Goal: Navigation & Orientation: Find specific page/section

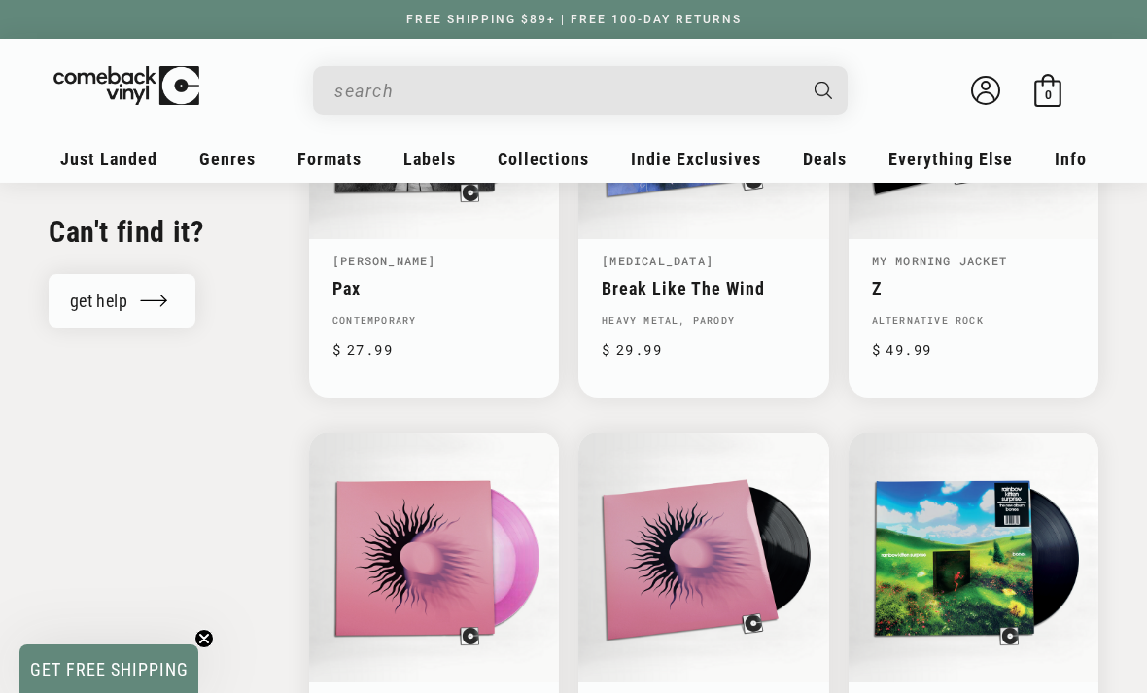
scroll to position [2592, 0]
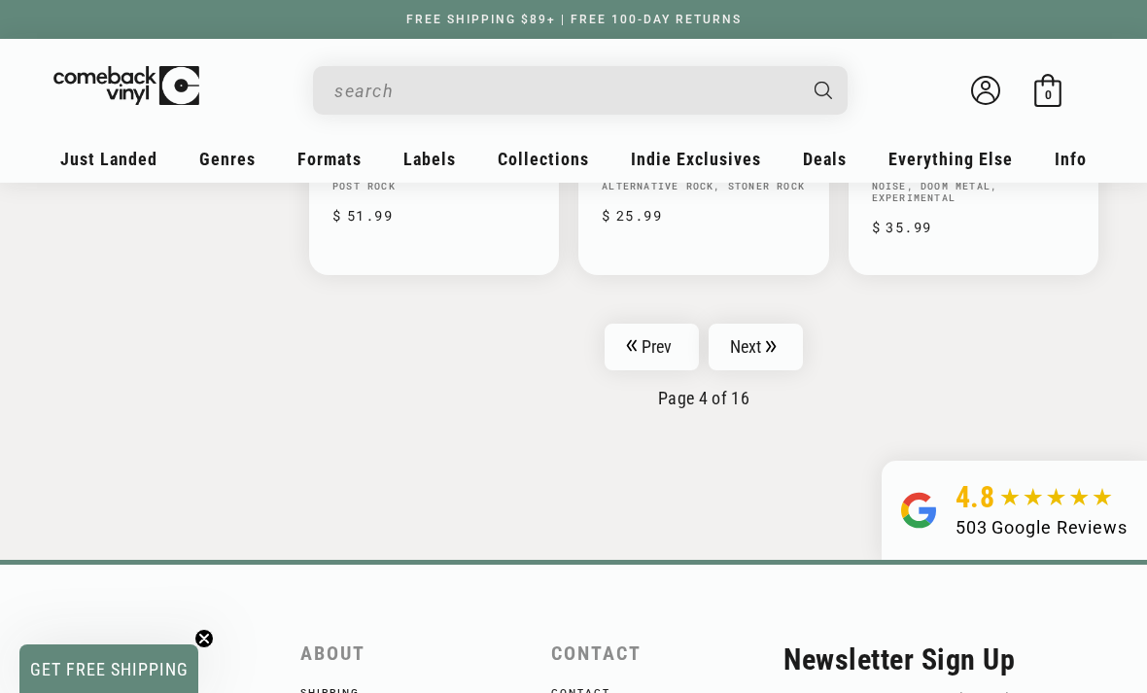
click at [783, 331] on link "Next" at bounding box center [756, 347] width 95 height 47
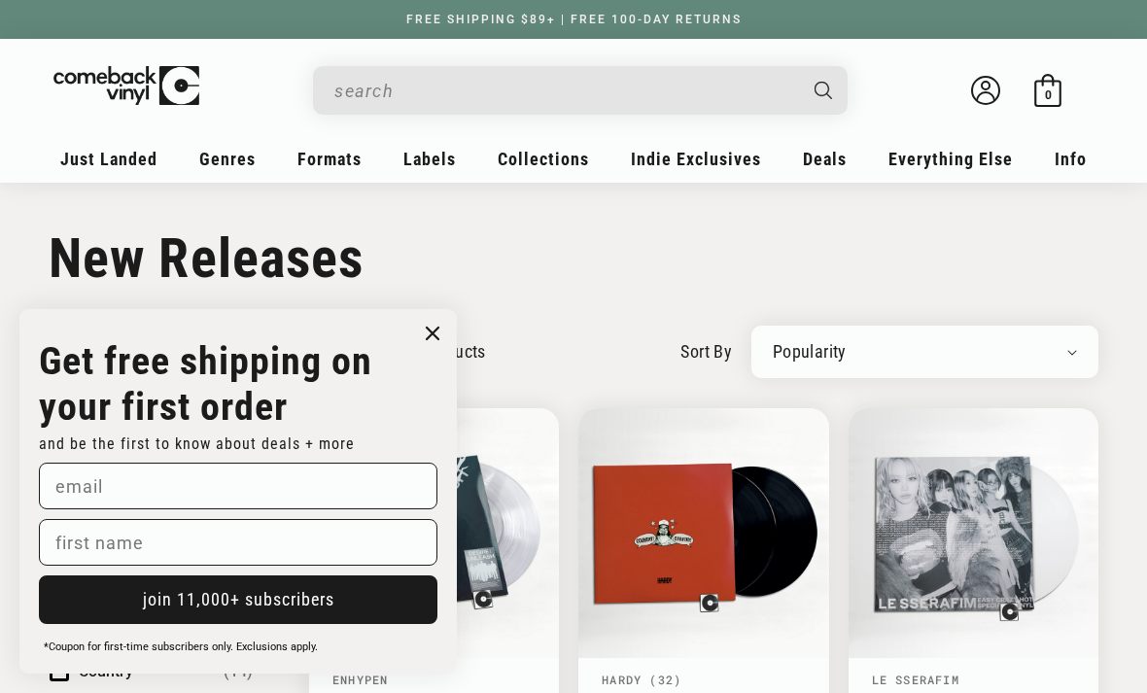
click at [176, 216] on link "New Releases" at bounding box center [194, 217] width 222 height 33
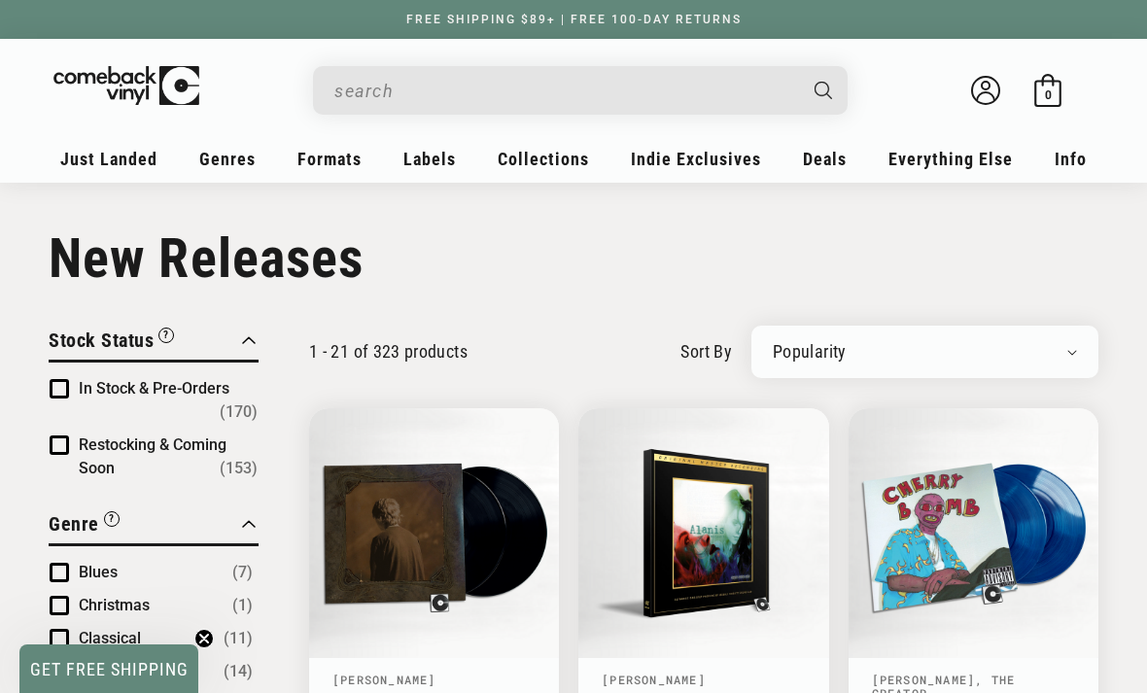
click at [140, 248] on link "New To CV" at bounding box center [194, 250] width 222 height 33
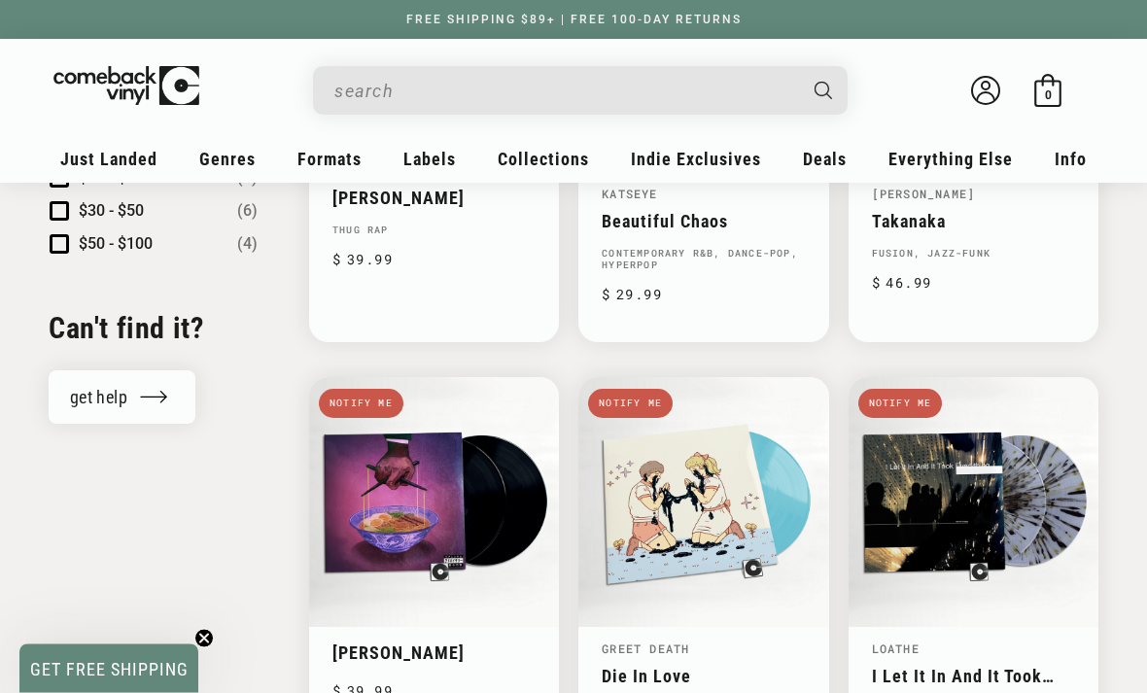
scroll to position [1847, 0]
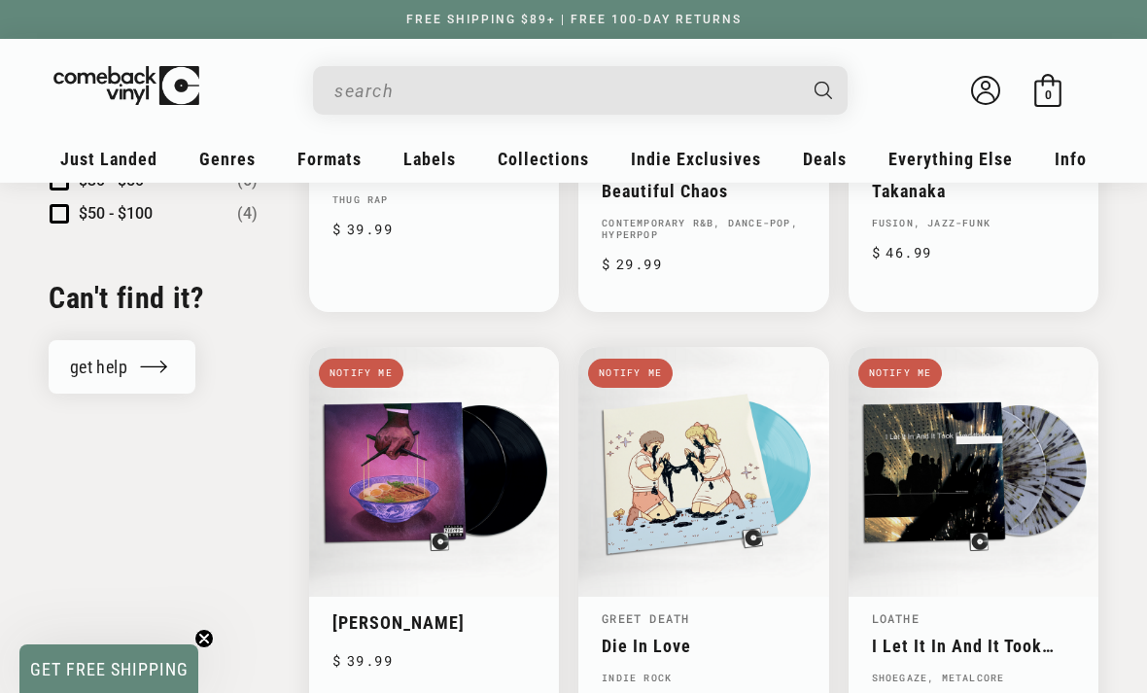
click at [977, 149] on span "Everything Else" at bounding box center [951, 159] width 124 height 20
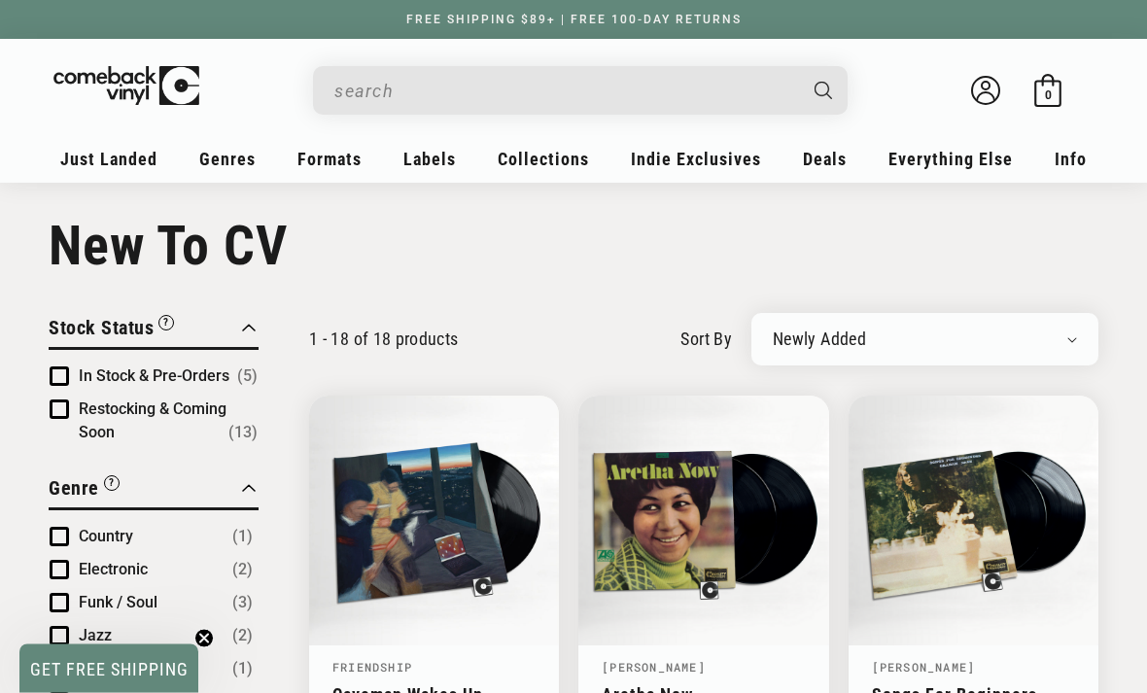
scroll to position [0, 0]
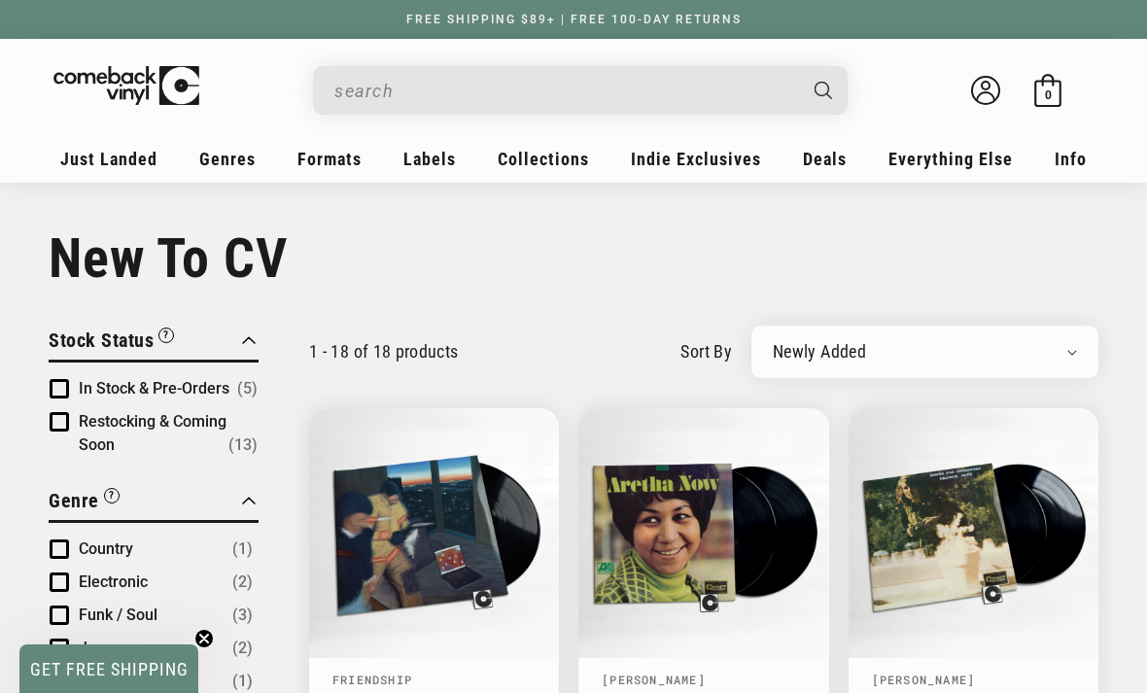
click at [160, 283] on link "Recent Restocks" at bounding box center [194, 283] width 222 height 33
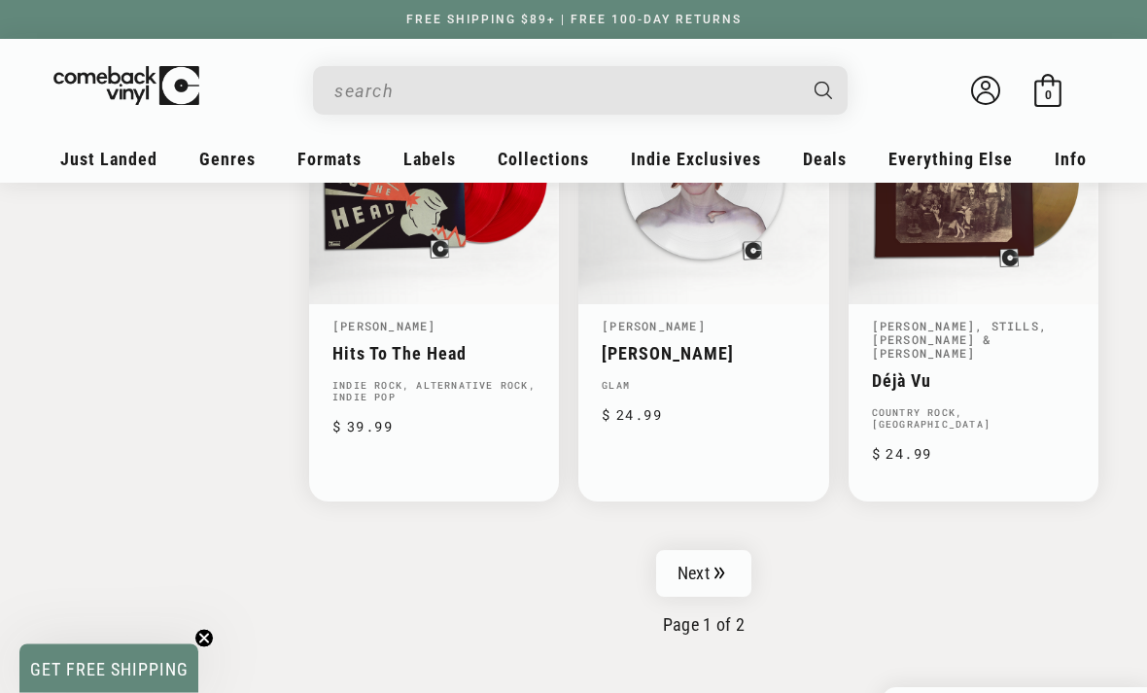
scroll to position [3240, 0]
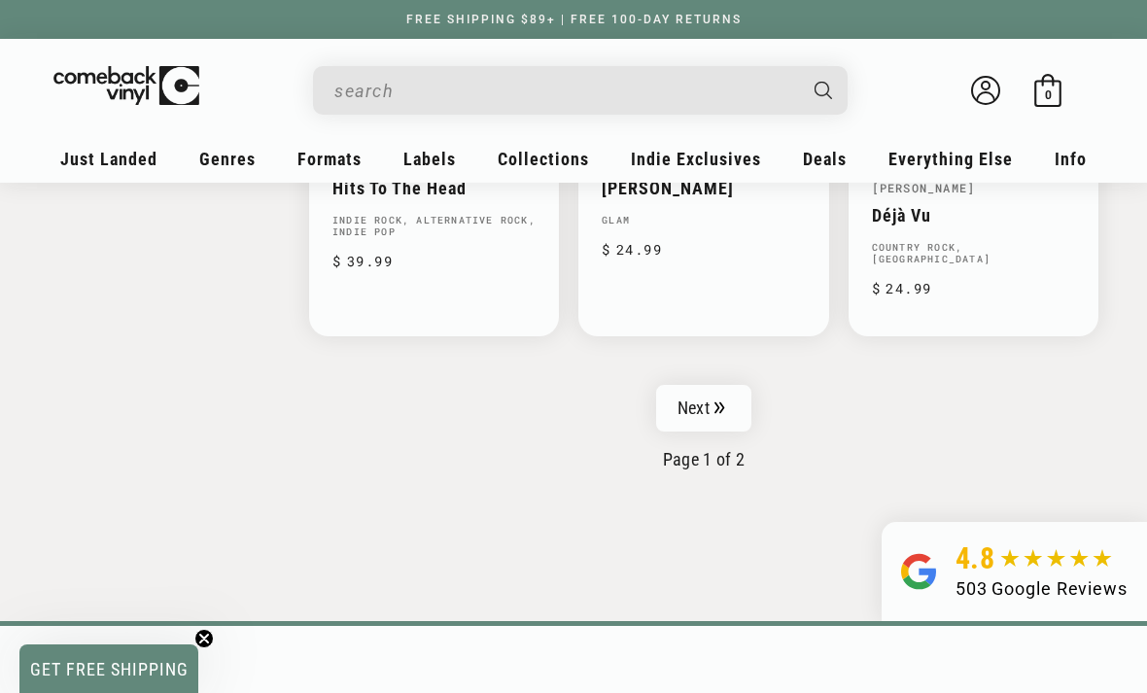
click at [746, 385] on link "Next" at bounding box center [703, 408] width 95 height 47
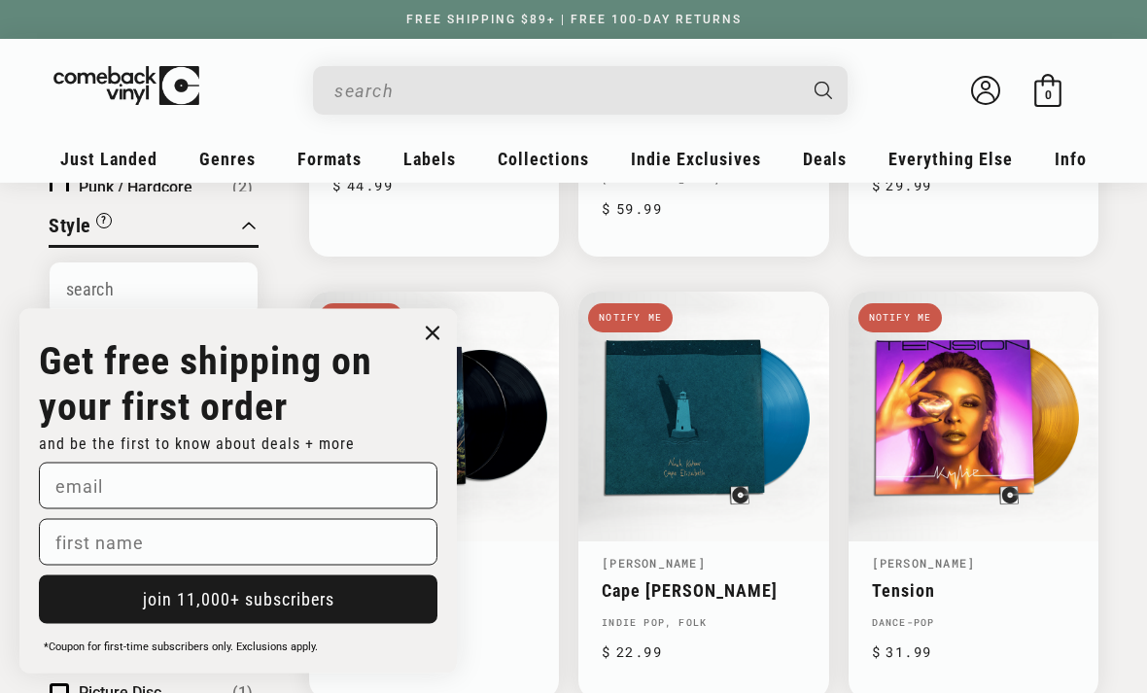
click at [437, 348] on circle "Close dialog" at bounding box center [433, 334] width 28 height 28
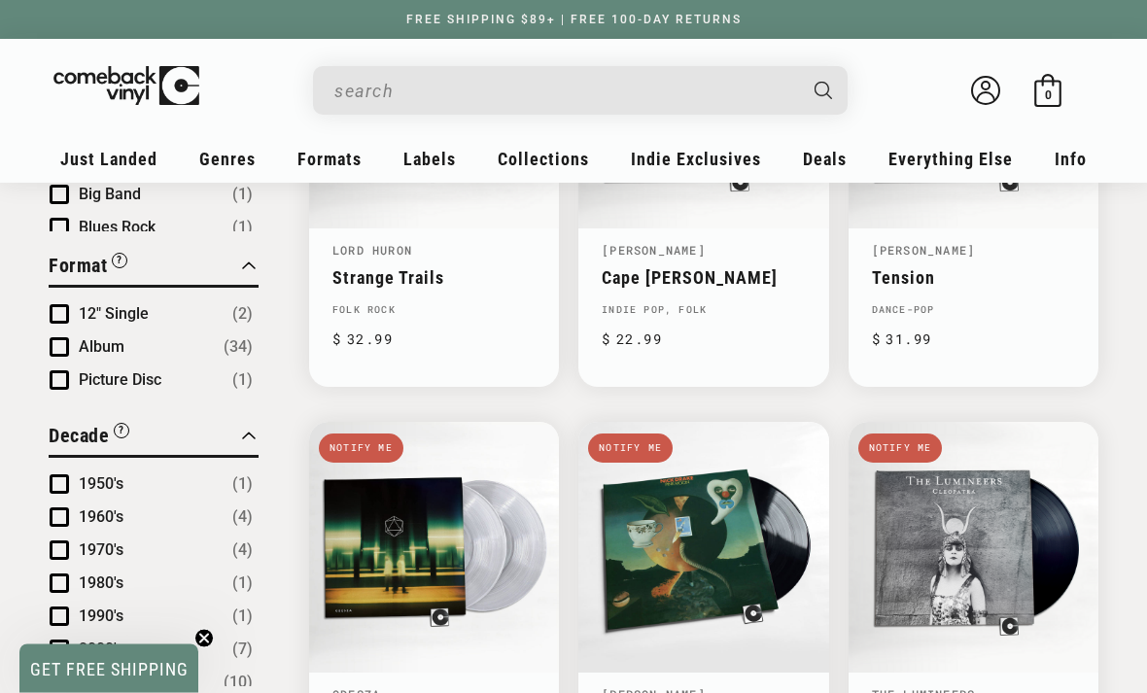
scroll to position [891, 0]
